Goal: Task Accomplishment & Management: Use online tool/utility

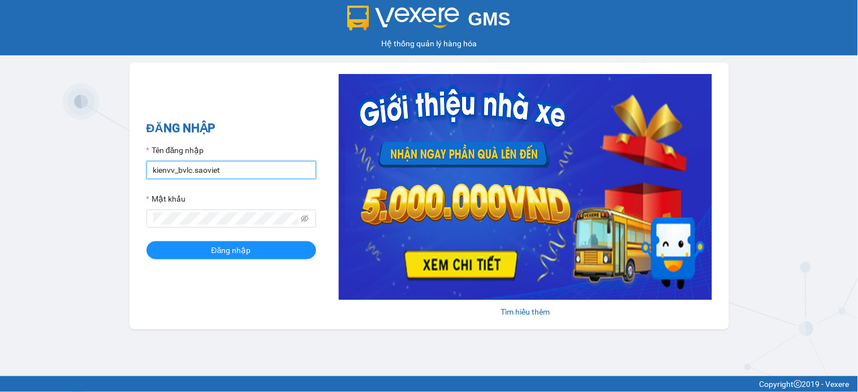
drag, startPoint x: 0, startPoint y: 0, endPoint x: 267, endPoint y: 165, distance: 313.9
click at [267, 166] on input "kienvv_bvlc.saoviet" at bounding box center [231, 170] width 170 height 18
click at [267, 165] on input "kienvv_bvlc.saoviet" at bounding box center [231, 170] width 170 height 18
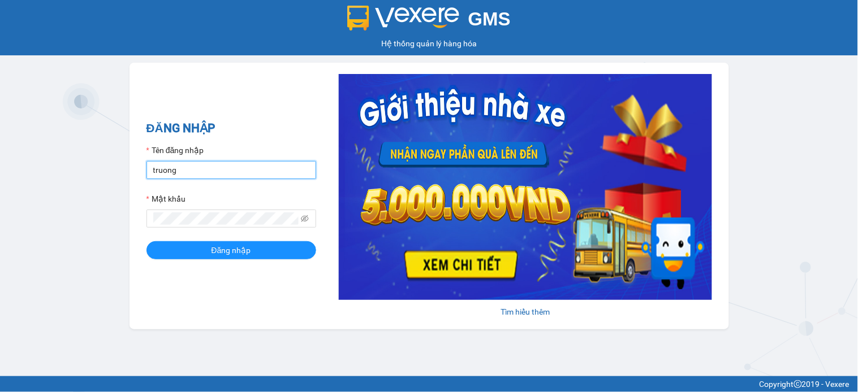
type input "truongvv_hhlc.saoviet"
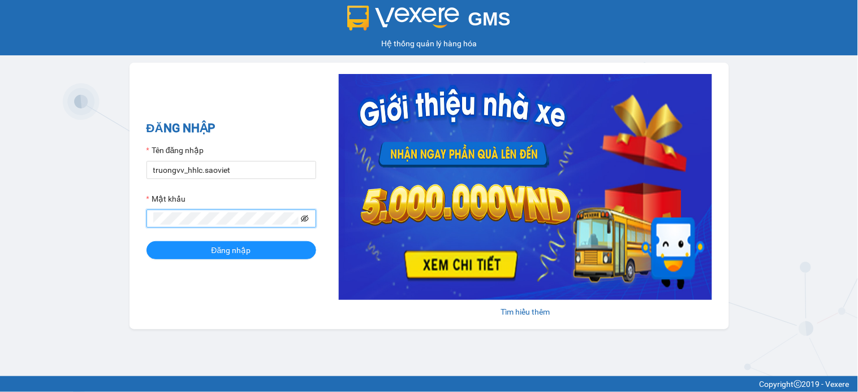
click at [303, 217] on icon "eye-invisible" at bounding box center [305, 219] width 8 height 8
click at [146, 241] on button "Đăng nhập" at bounding box center [231, 250] width 170 height 18
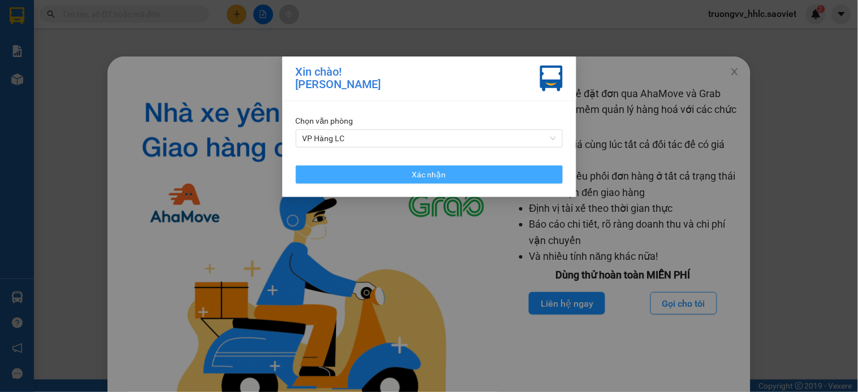
click at [498, 172] on button "Xác nhận" at bounding box center [429, 175] width 267 height 18
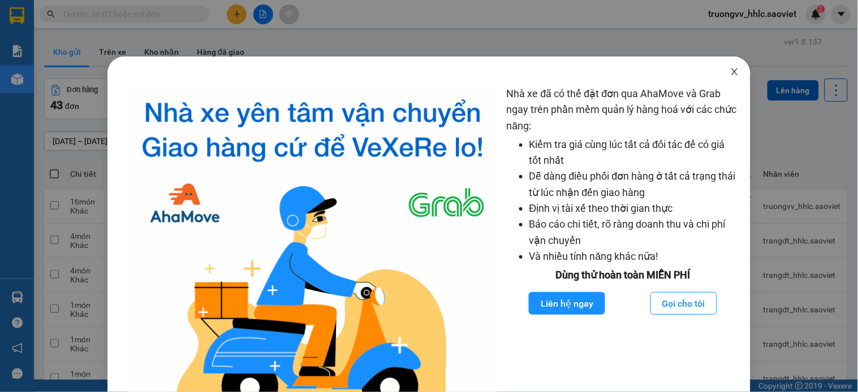
click at [730, 70] on icon "close" at bounding box center [734, 71] width 9 height 9
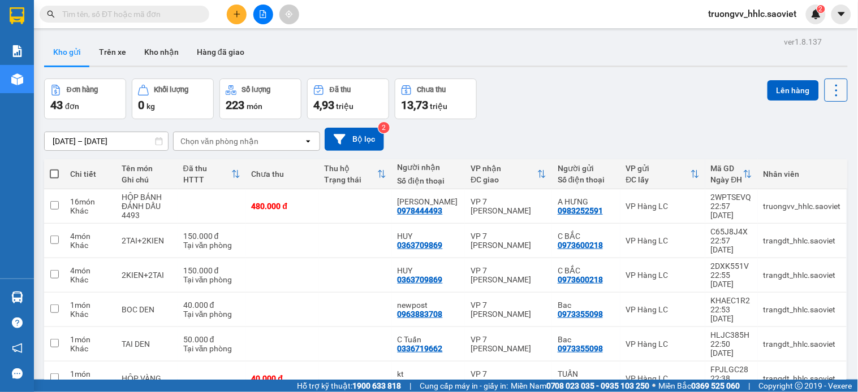
click at [829, 83] on icon at bounding box center [837, 91] width 16 height 16
click at [828, 161] on div "Làm mới" at bounding box center [804, 161] width 67 height 11
click at [261, 15] on icon "file-add" at bounding box center [263, 14] width 8 height 8
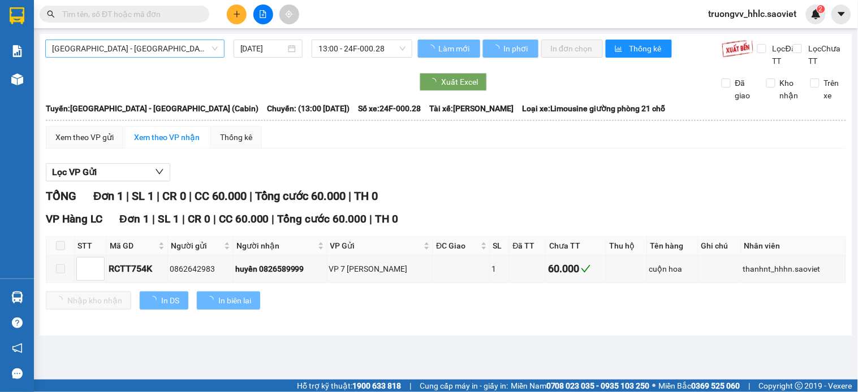
click at [121, 54] on span "[GEOGRAPHIC_DATA] - [GEOGRAPHIC_DATA] (Cabin)" at bounding box center [135, 48] width 166 height 17
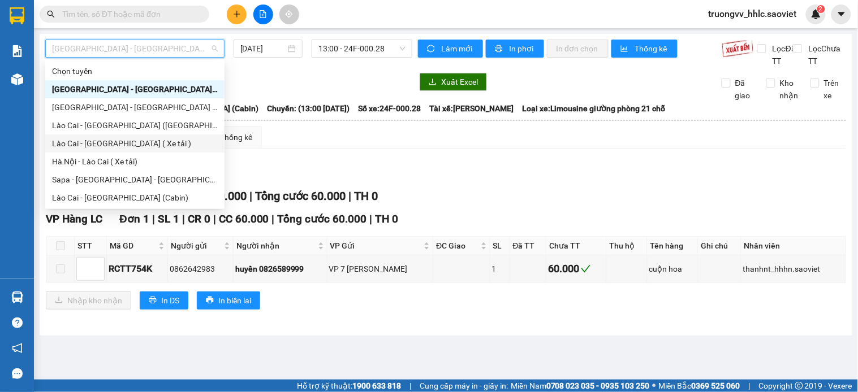
click at [118, 145] on div "Lào Cai - [GEOGRAPHIC_DATA] ( Xe tải )" at bounding box center [135, 143] width 166 height 12
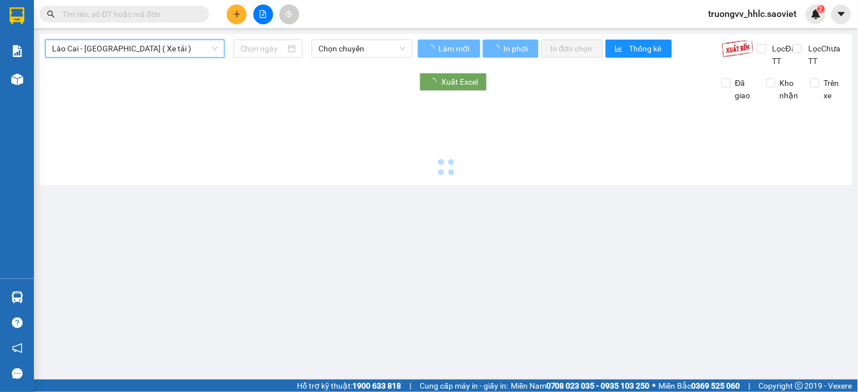
type input "[DATE]"
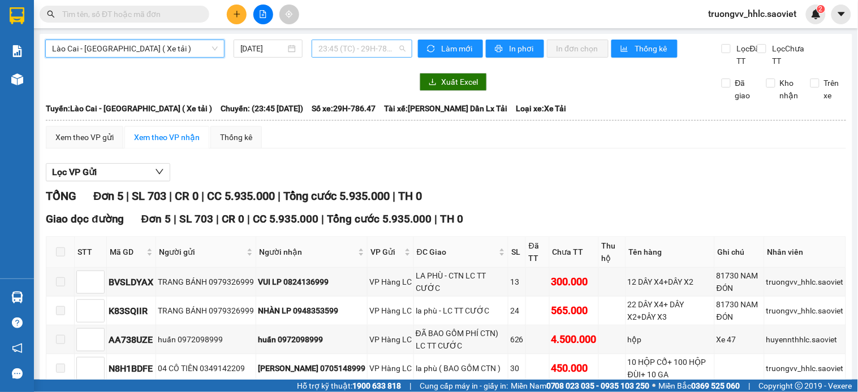
click at [341, 53] on span "23:45 (TC) - 29H-786.47" at bounding box center [361, 48] width 87 height 17
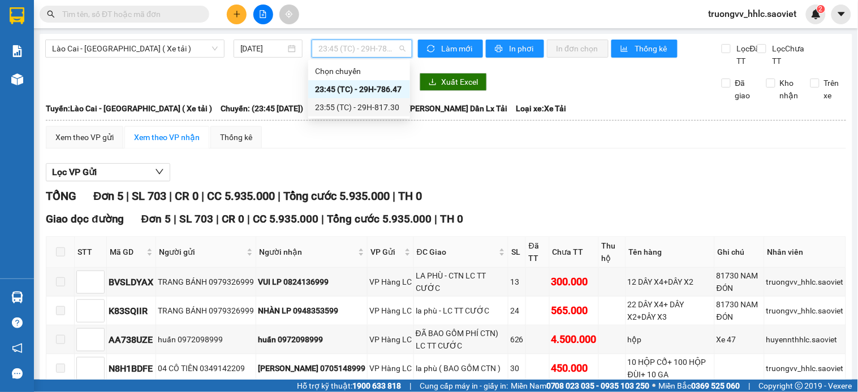
click at [364, 106] on div "23:55 (TC) - 29H-817.30" at bounding box center [359, 107] width 88 height 12
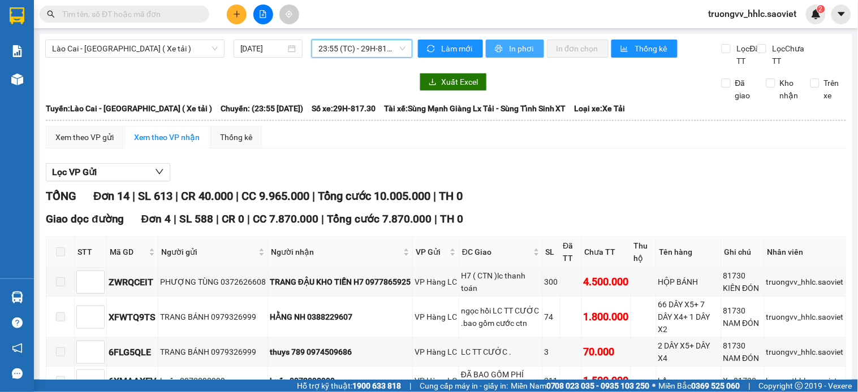
click at [498, 46] on span "printer" at bounding box center [500, 49] width 10 height 9
